Goal: Check status: Check status

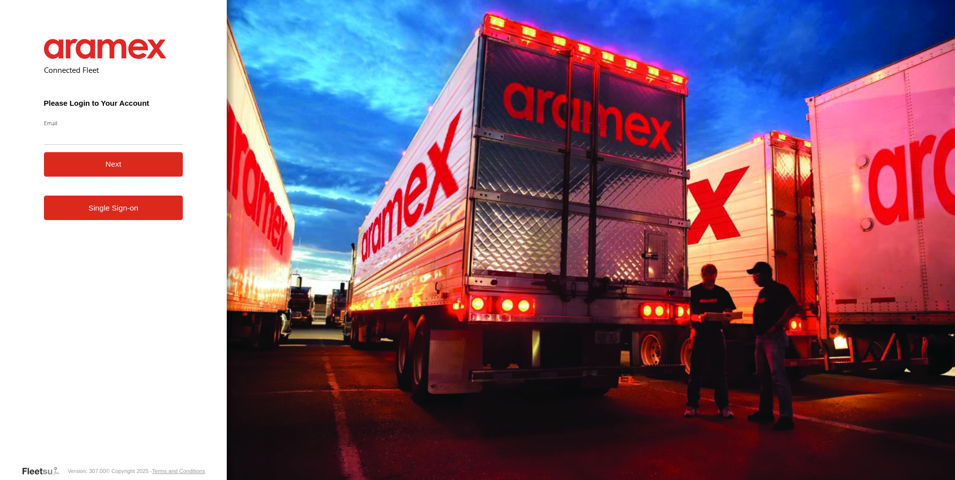
click at [125, 138] on input "Email" at bounding box center [113, 136] width 139 height 18
type input "**********"
click at [98, 169] on button "Next" at bounding box center [113, 164] width 139 height 24
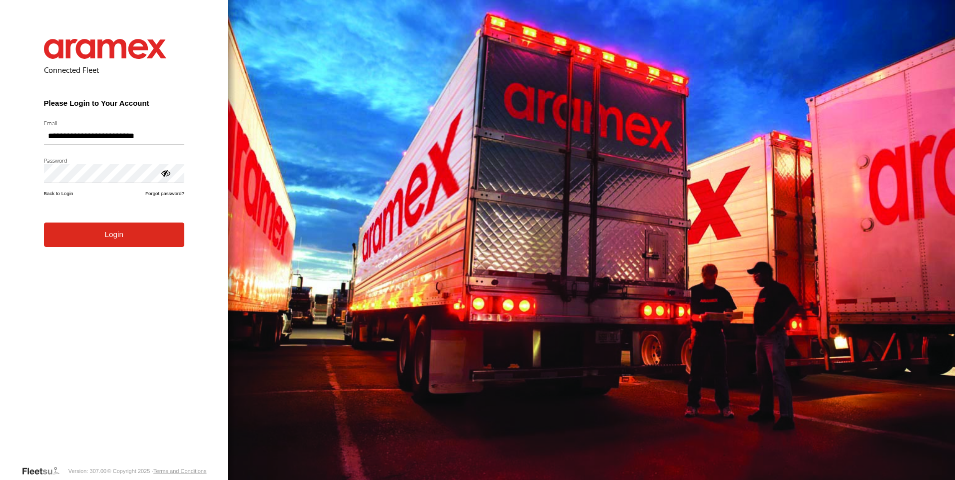
click at [44, 223] on button "Login" at bounding box center [114, 235] width 140 height 24
